Goal: Task Accomplishment & Management: Complete application form

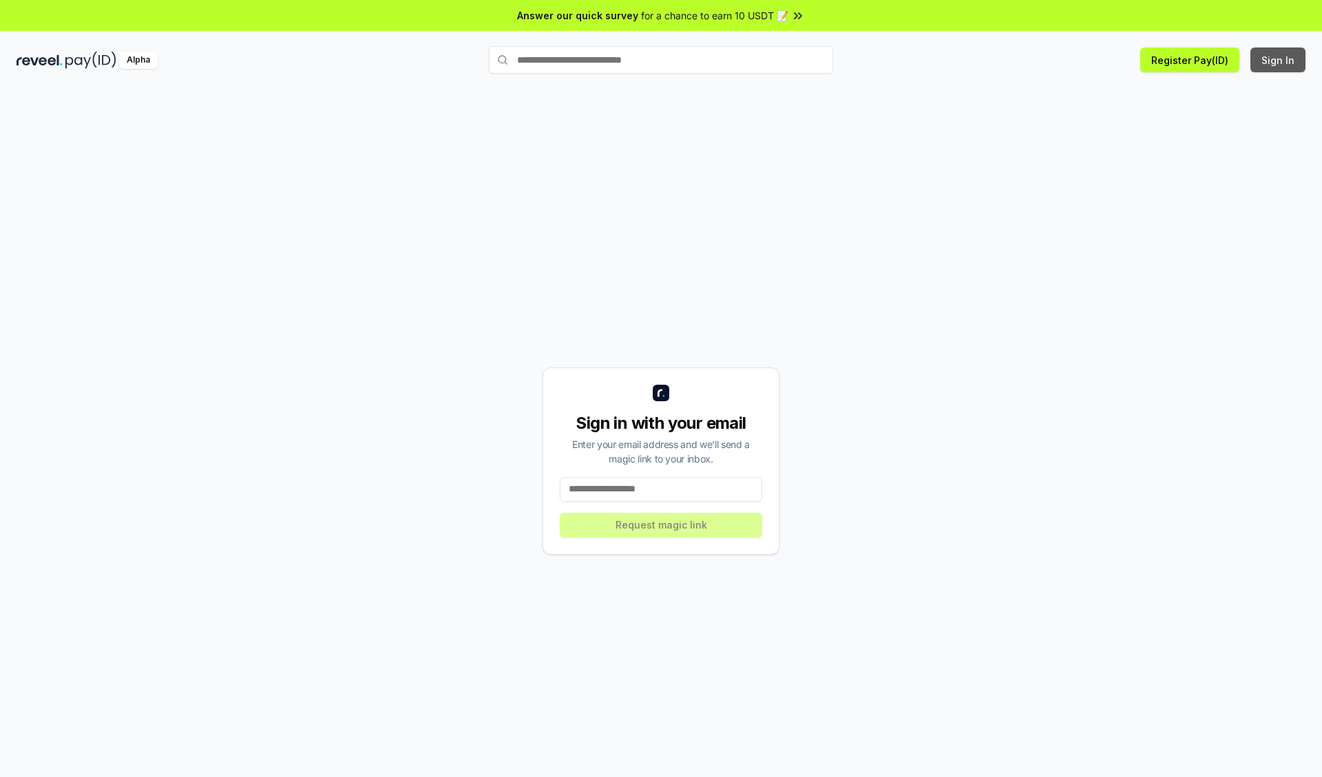
click at [1279, 60] on button "Sign In" at bounding box center [1278, 60] width 55 height 25
type input "**********"
click at [661, 525] on button "Request magic link" at bounding box center [661, 525] width 202 height 25
